Goal: Task Accomplishment & Management: Manage account settings

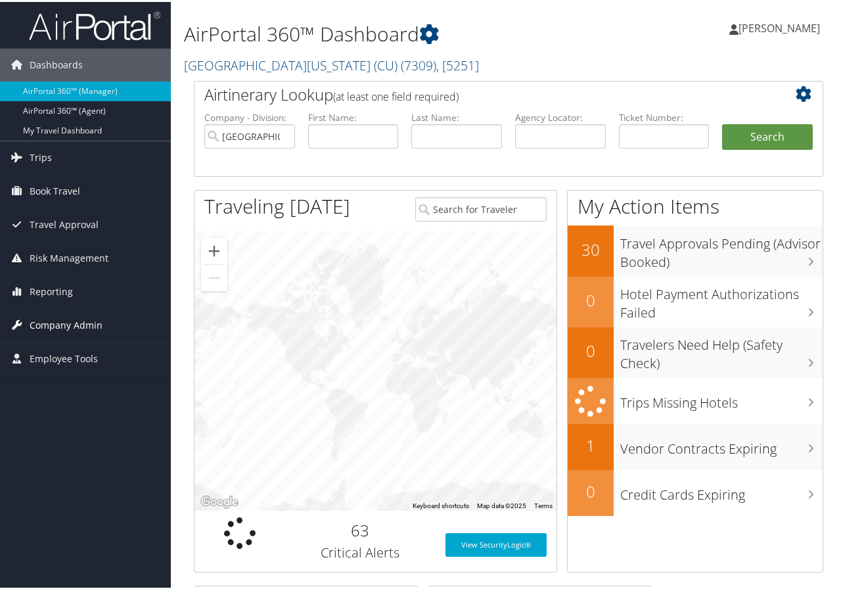
click at [77, 321] on span "Company Admin" at bounding box center [66, 323] width 73 height 33
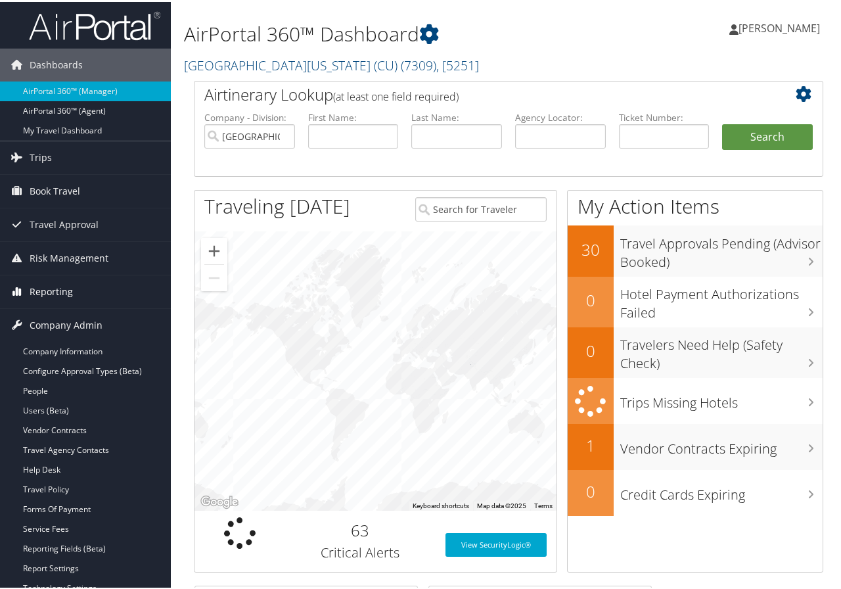
click at [63, 291] on span "Reporting" at bounding box center [51, 289] width 43 height 33
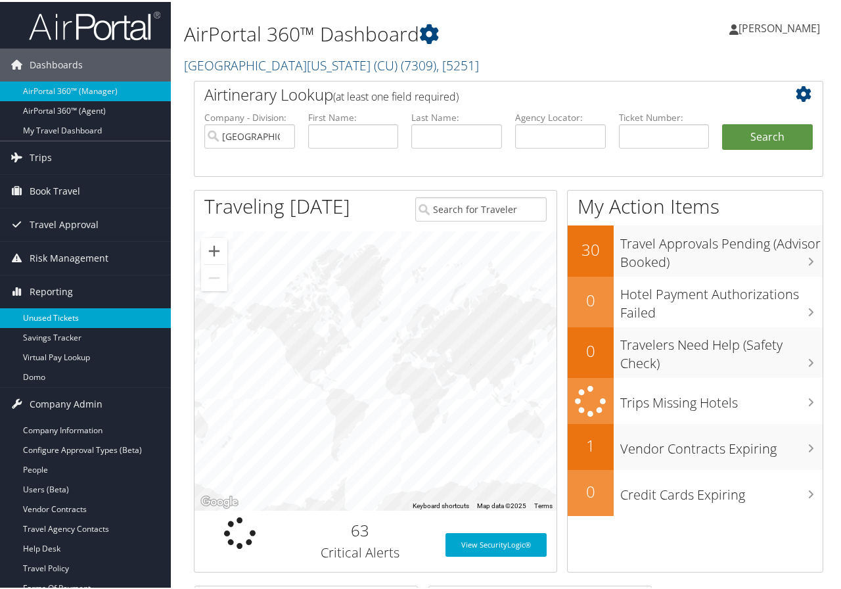
click at [64, 313] on link "Unused Tickets" at bounding box center [85, 316] width 171 height 20
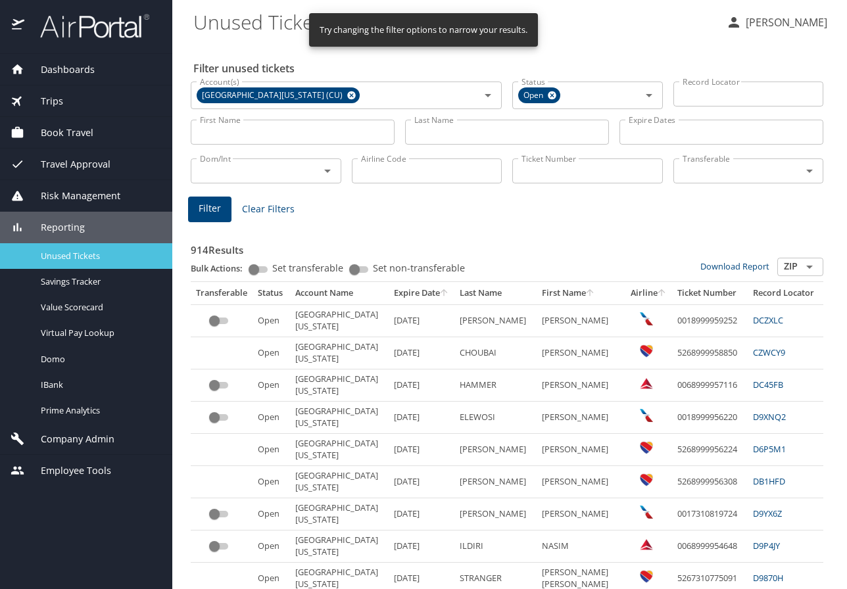
click at [90, 251] on span "Unused Tickets" at bounding box center [99, 256] width 116 height 12
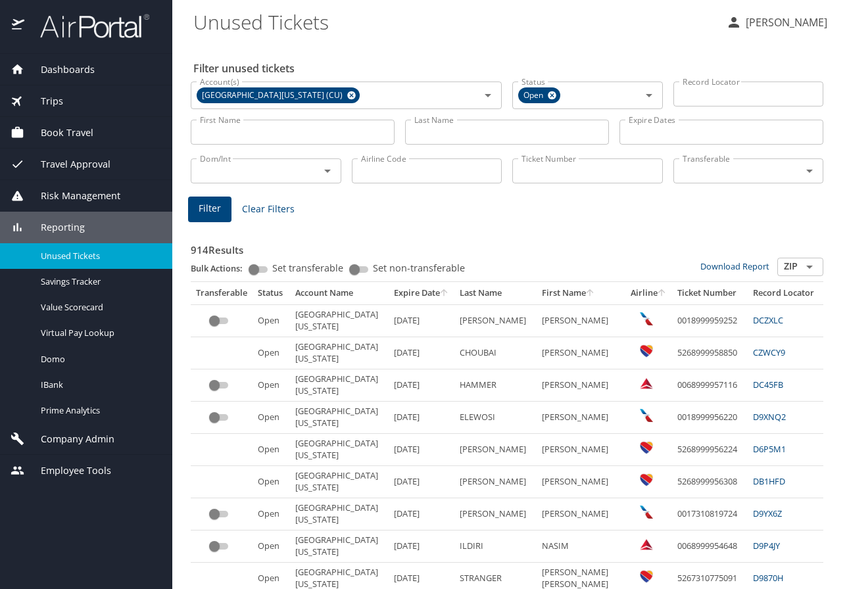
click at [271, 136] on input "First Name" at bounding box center [293, 132] width 204 height 25
type input "nasim"
type input "ildiri"
click at [193, 211] on button "Filter" at bounding box center [209, 210] width 43 height 26
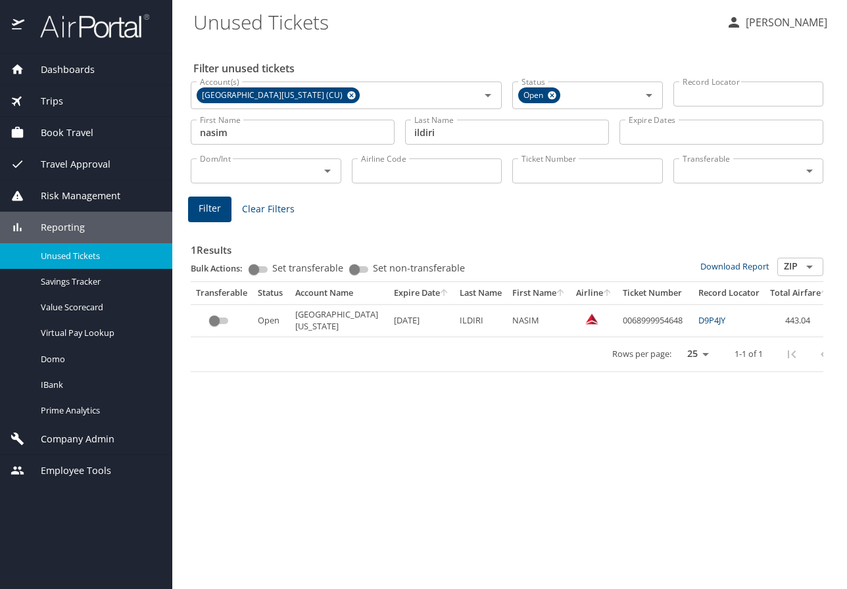
click at [698, 317] on link "D9P4JY" at bounding box center [711, 320] width 27 height 12
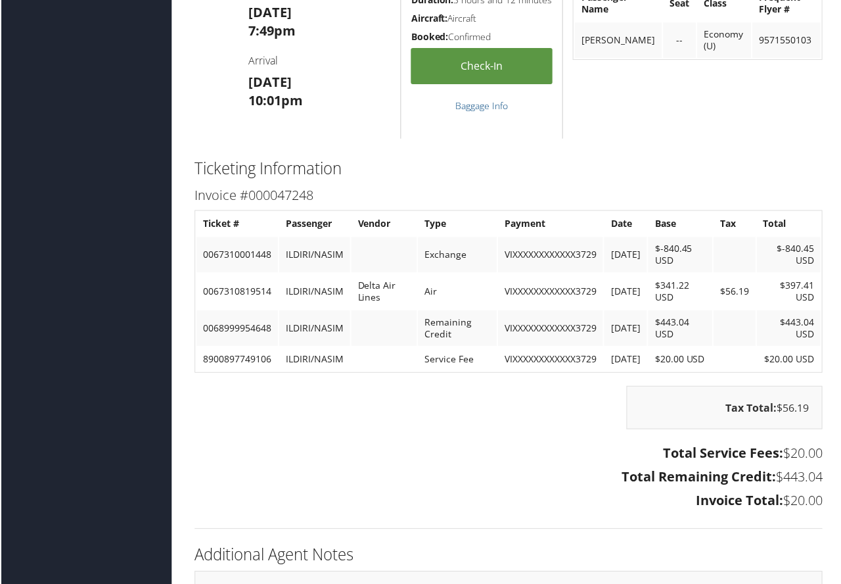
scroll to position [1249, 0]
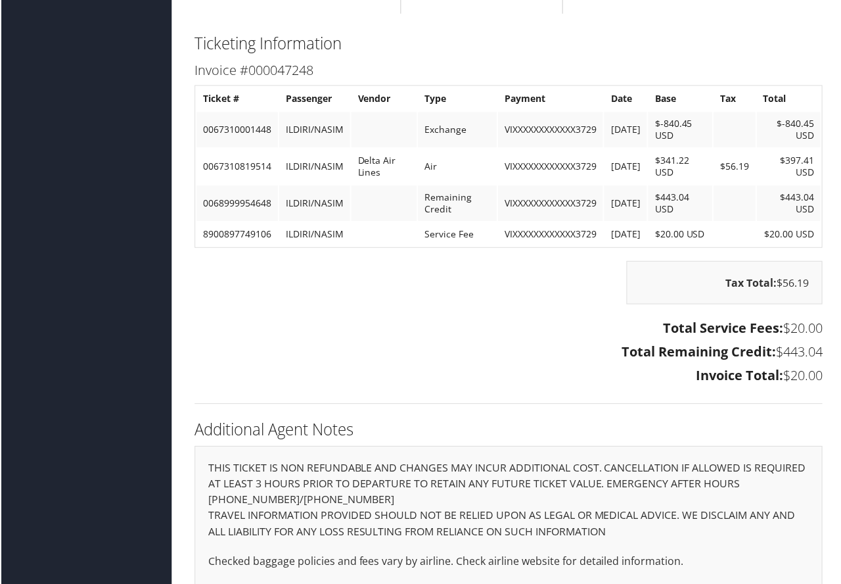
click at [797, 41] on h2 "Ticketing Information" at bounding box center [509, 43] width 630 height 22
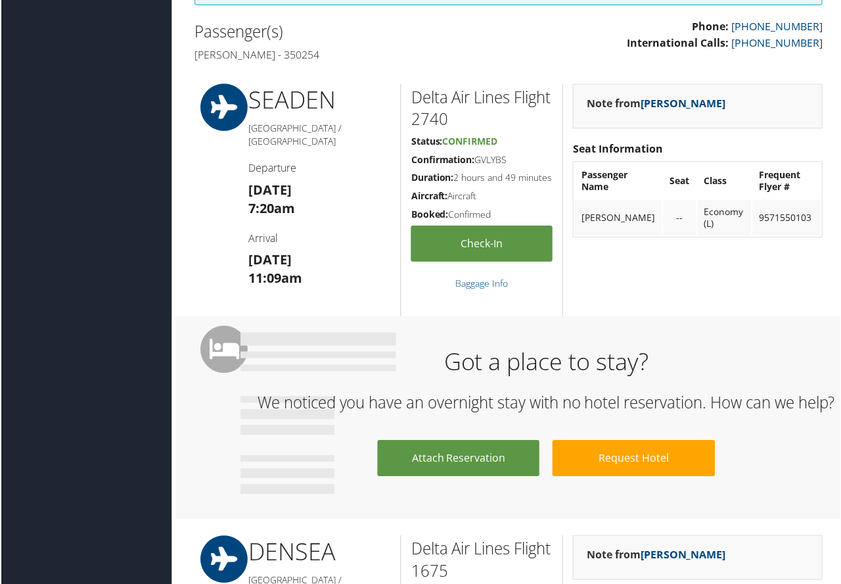
scroll to position [657, 0]
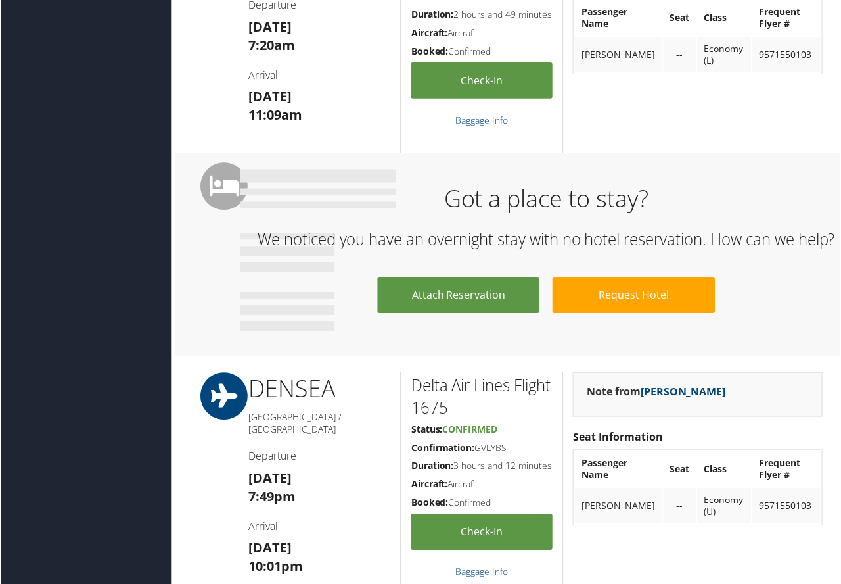
click at [798, 335] on div "Attach Reservation Request Hotel" at bounding box center [546, 308] width 613 height 62
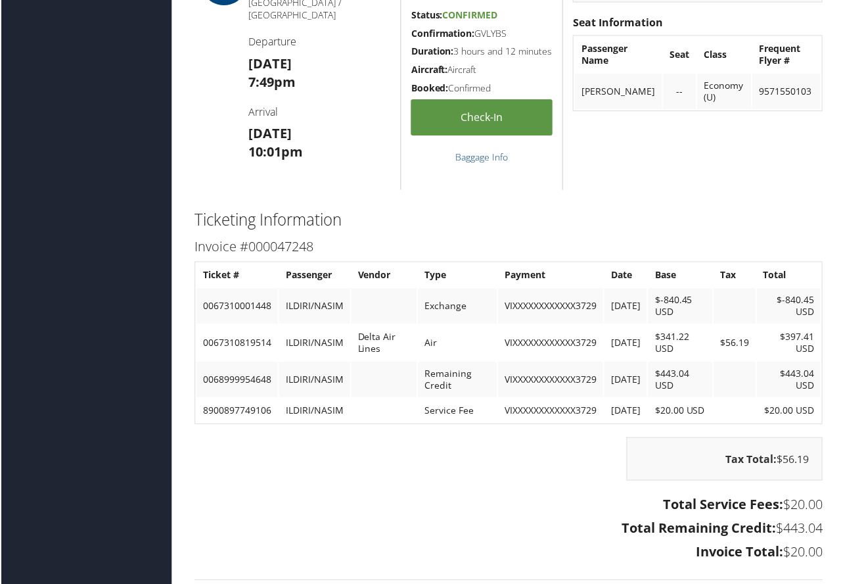
scroll to position [1249, 0]
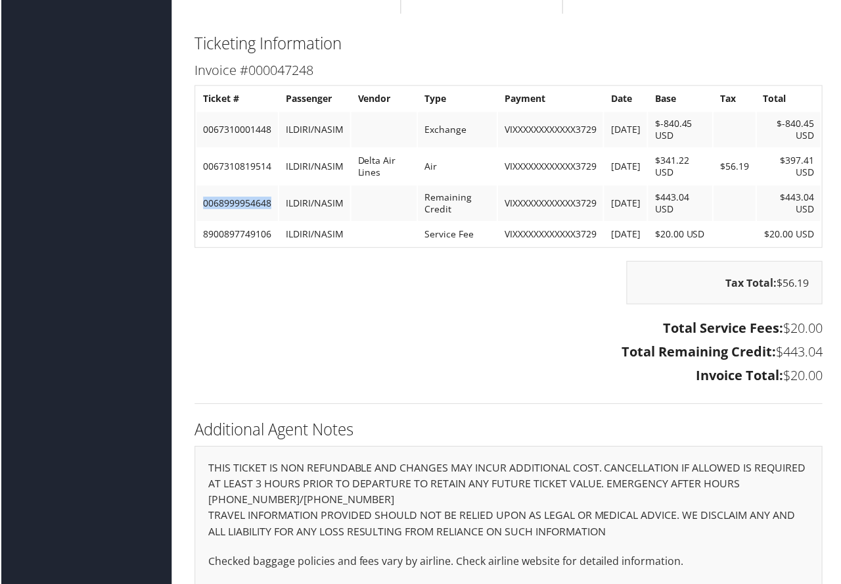
drag, startPoint x: 203, startPoint y: 200, endPoint x: 273, endPoint y: 207, distance: 70.7
click at [273, 207] on td "0068999954648" at bounding box center [237, 203] width 82 height 35
copy td "0068999954648"
click at [781, 431] on div "Additional Agent Notes THIS TICKET IS NON REFUNDABLE AND CHANGES MAY INCUR ADDI…" at bounding box center [508, 522] width 649 height 211
